Goal: Information Seeking & Learning: Find specific page/section

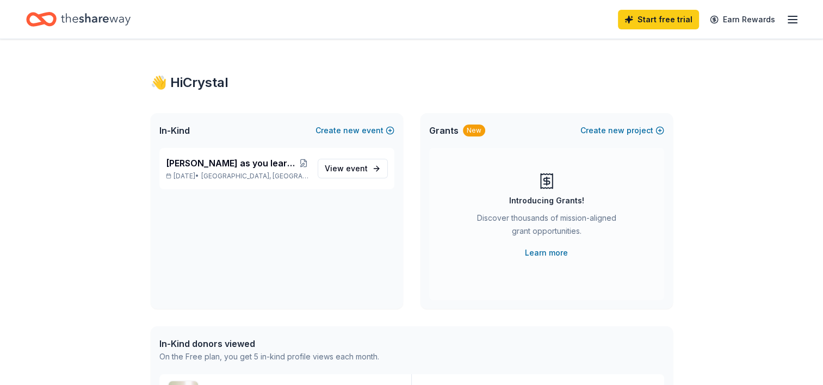
click at [792, 17] on icon "button" at bounding box center [792, 19] width 13 height 13
click at [427, 85] on div "👋 Hi Crystal" at bounding box center [412, 82] width 522 height 17
click at [800, 24] on div "Start free trial Earn Rewards" at bounding box center [411, 19] width 823 height 39
click at [793, 16] on line "button" at bounding box center [792, 16] width 9 height 0
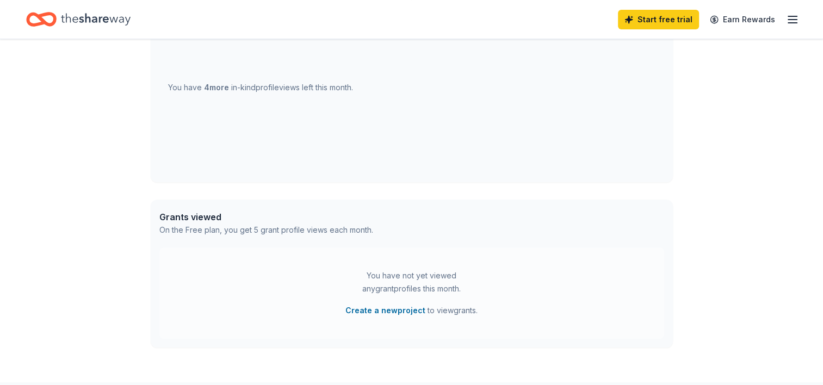
scroll to position [492, 0]
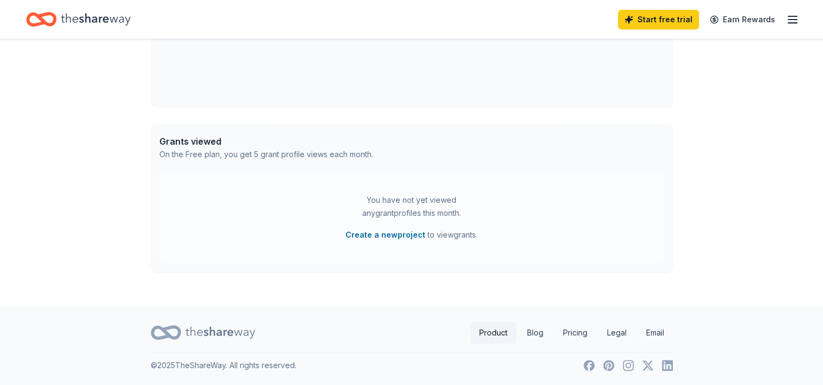
click at [496, 337] on link "Product" at bounding box center [494, 333] width 46 height 22
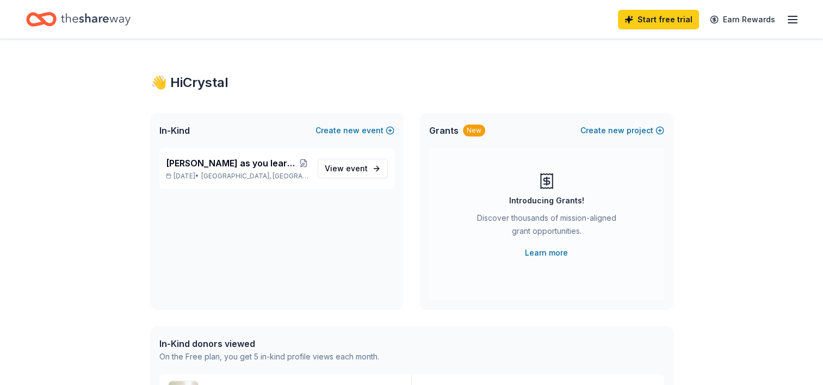
click at [101, 22] on icon "Home" at bounding box center [96, 19] width 70 height 22
click at [54, 18] on icon "Home" at bounding box center [46, 19] width 17 height 11
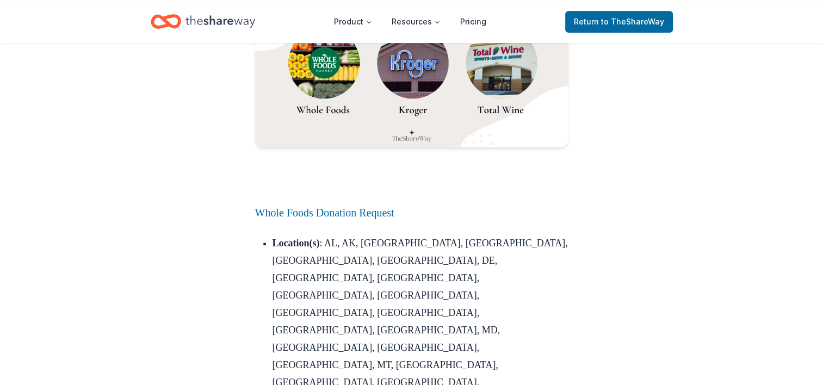
scroll to position [4645, 0]
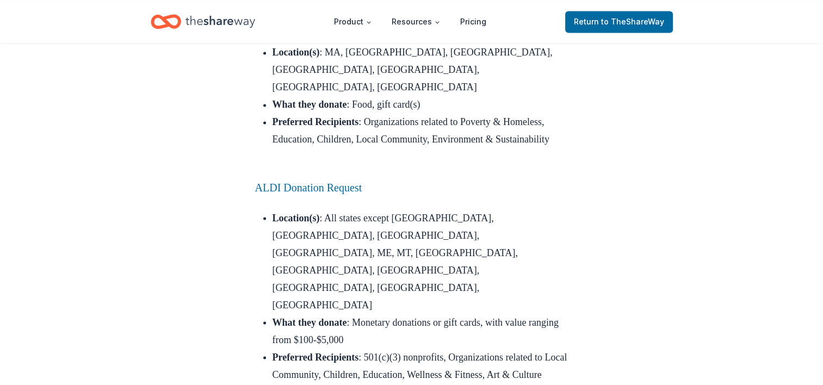
scroll to position [5994, 0]
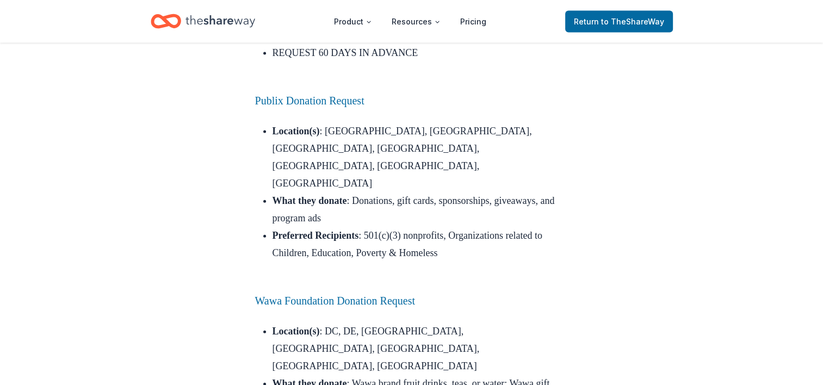
scroll to position [6510, 0]
